Goal: Find contact information: Find contact information

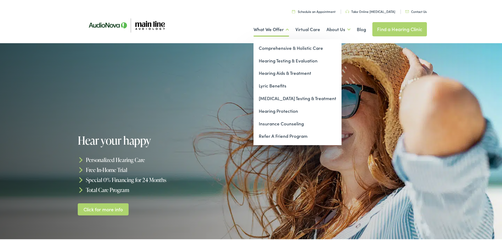
click at [264, 30] on link "What We Offer" at bounding box center [272, 29] width 36 height 20
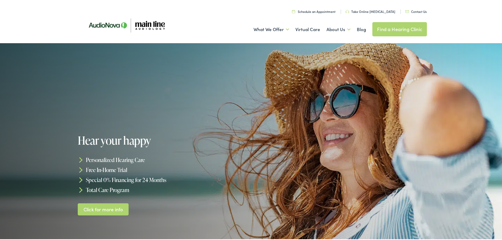
click at [415, 12] on link "Contact Us" at bounding box center [415, 10] width 21 height 4
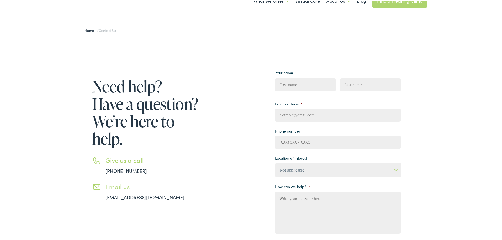
scroll to position [26, 0]
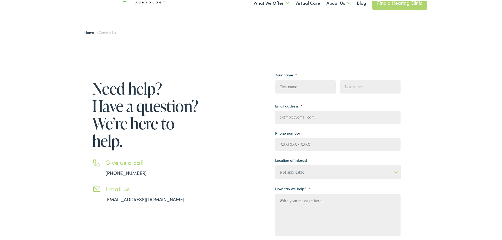
click at [303, 86] on input "First" at bounding box center [305, 85] width 60 height 13
type input "M"
click at [202, 173] on div "Need help? Have a question? We’re here to help. Give us a call 888-480-2052 Ema…" at bounding box center [240, 180] width 322 height 229
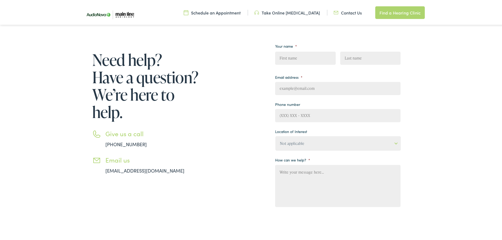
scroll to position [0, 0]
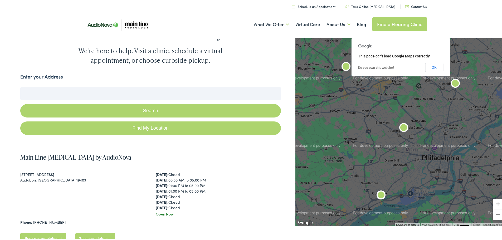
scroll to position [26, 0]
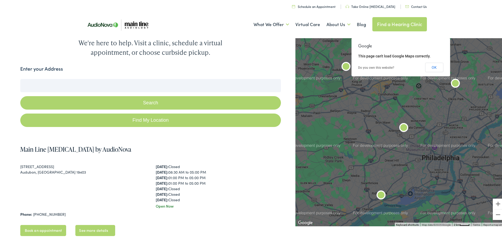
click at [247, 51] on div "Find the location nearest you. We're here to help. Visit a clinic, schedule a v…" at bounding box center [150, 34] width 261 height 43
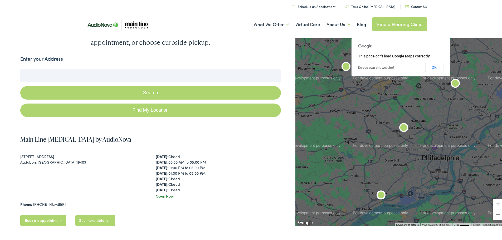
scroll to position [0, 0]
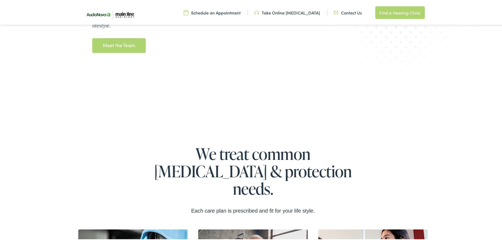
scroll to position [764, 0]
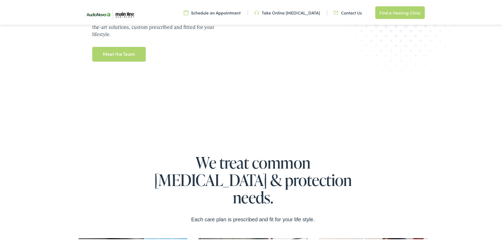
click at [113, 54] on link "Meet the Team" at bounding box center [119, 53] width 54 height 15
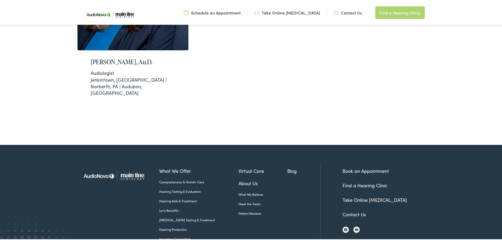
scroll to position [435, 0]
